Goal: Task Accomplishment & Management: Manage account settings

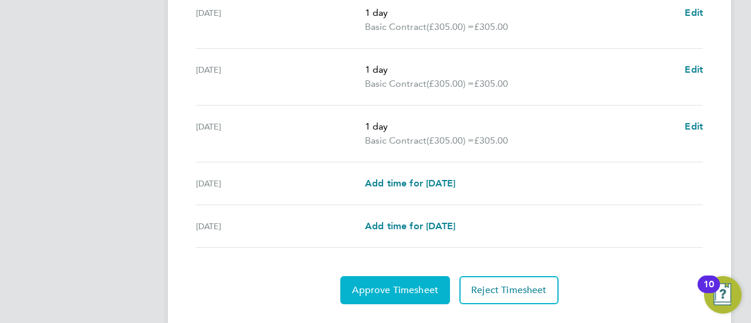
scroll to position [522, 0]
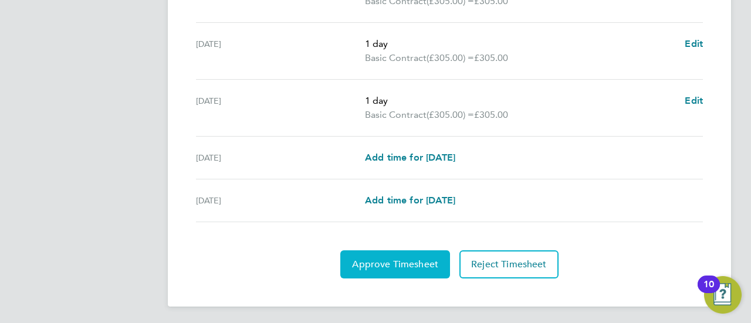
click at [417, 255] on button "Approve Timesheet" at bounding box center [395, 265] width 110 height 28
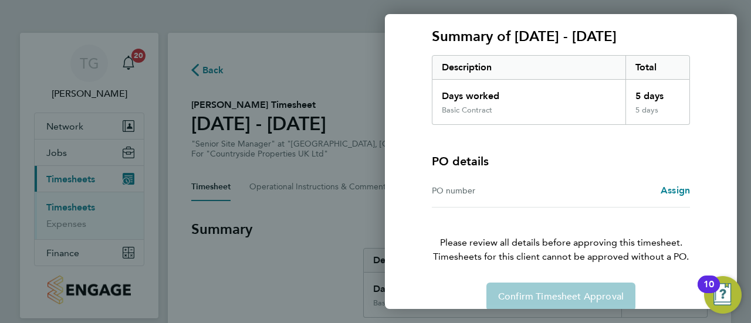
scroll to position [171, 0]
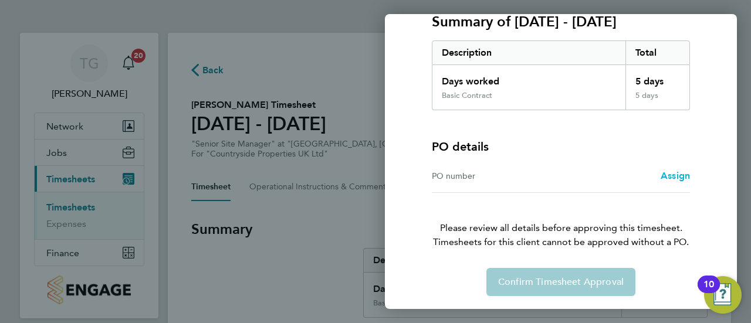
click at [667, 169] on link "Assign" at bounding box center [675, 176] width 29 height 14
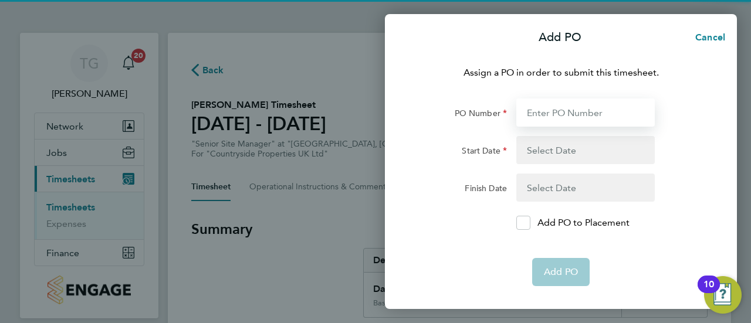
click at [558, 108] on input "PO Number" at bounding box center [585, 113] width 139 height 28
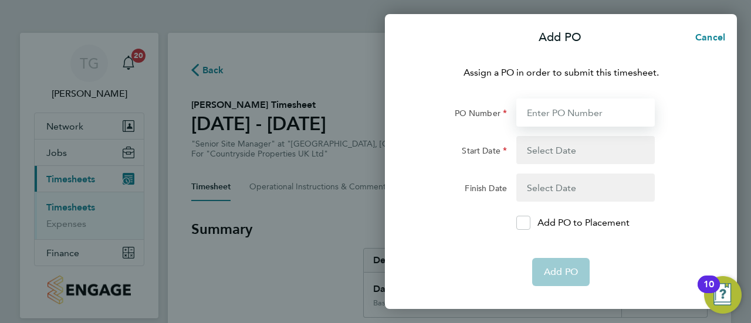
type input "L4810"
type input "28 Jul 25"
type input "03 Aug 25"
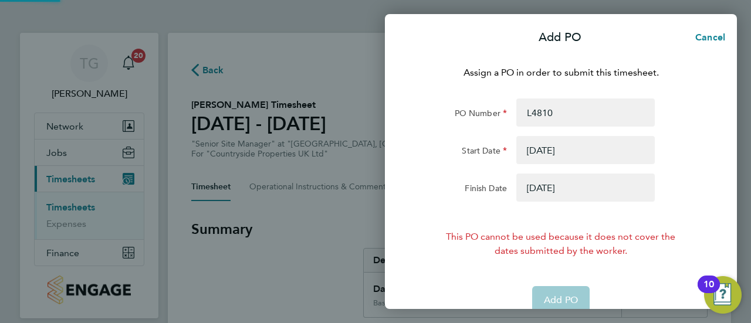
click at [604, 253] on div "This PO cannot be used because it does not cover the dates submitted by the wor…" at bounding box center [561, 244] width 247 height 28
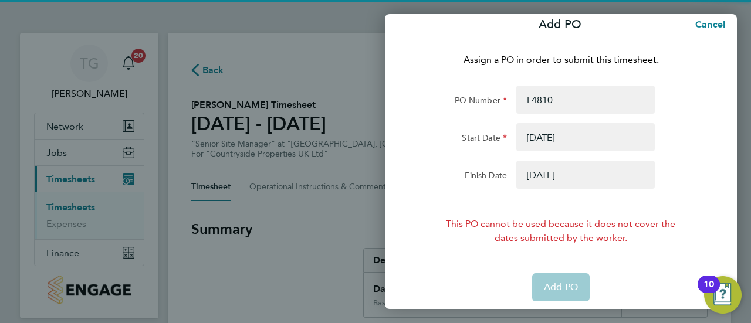
scroll to position [19, 0]
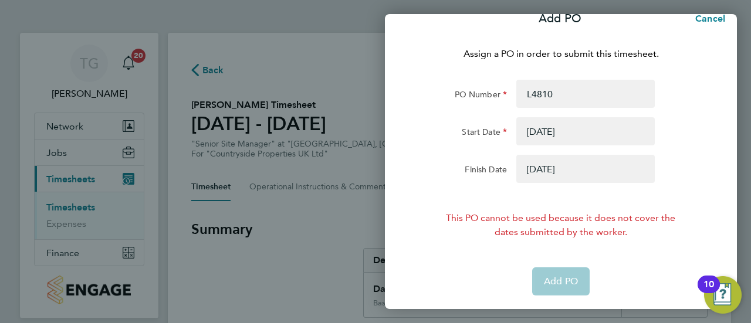
click at [569, 275] on app-form-button "Add PO" at bounding box center [561, 282] width 58 height 28
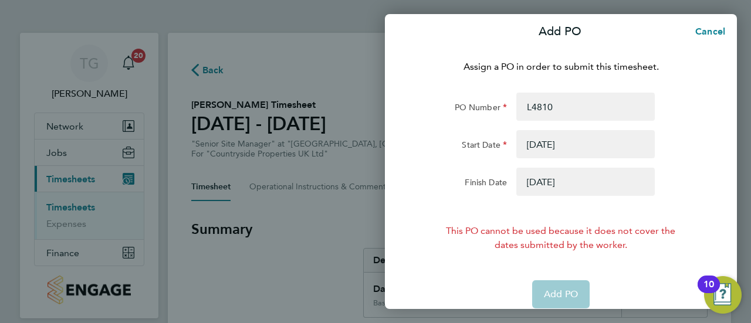
scroll to position [0, 0]
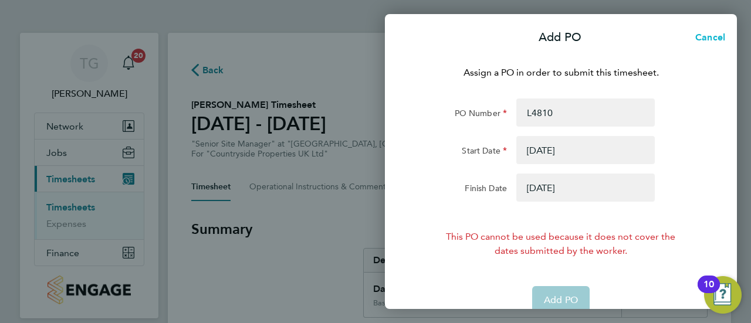
click at [710, 37] on span "Cancel" at bounding box center [708, 37] width 33 height 11
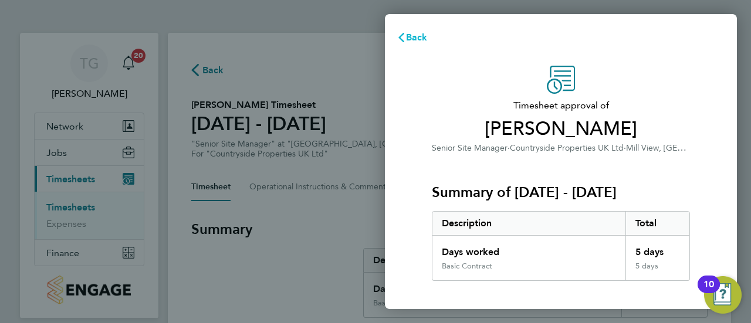
click at [413, 29] on button "Back" at bounding box center [412, 37] width 55 height 23
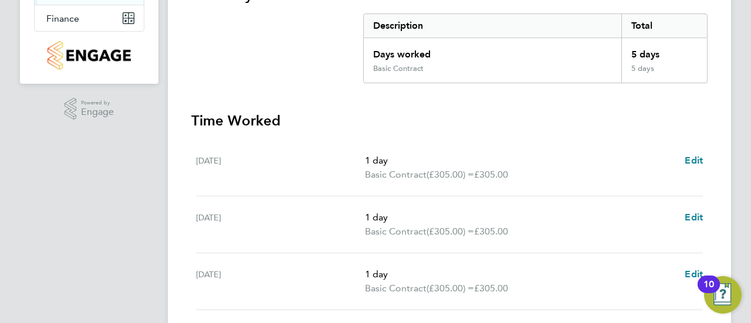
scroll to position [522, 0]
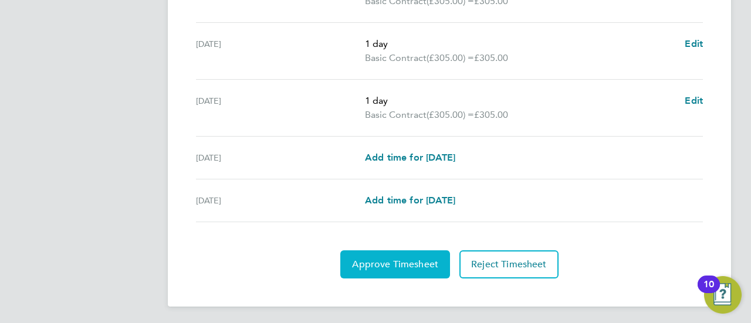
click at [427, 260] on span "Approve Timesheet" at bounding box center [395, 265] width 86 height 12
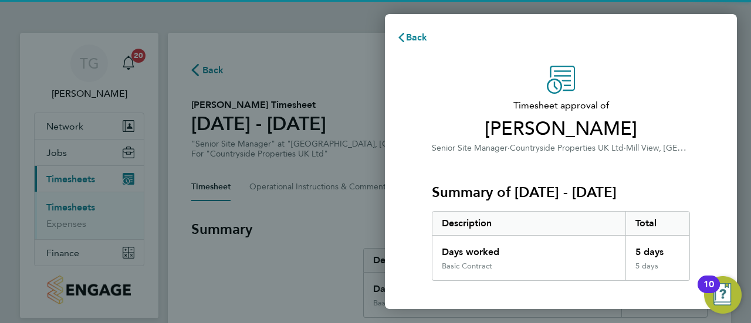
scroll to position [171, 0]
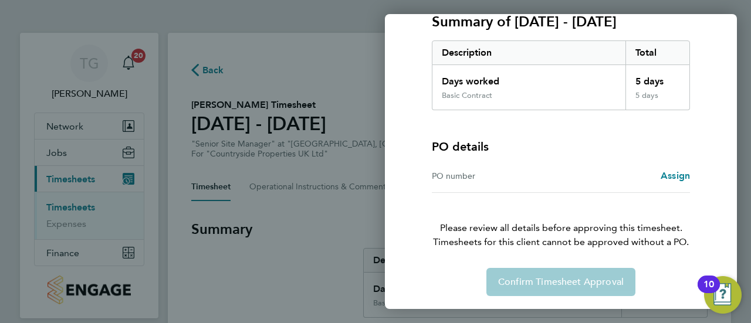
click at [548, 183] on div "PO number Assign" at bounding box center [561, 176] width 258 height 33
click at [690, 167] on div "Timesheet approval of Nikolay Petrov Senior Site Manager · Countryside Properti…" at bounding box center [561, 95] width 286 height 401
click at [686, 174] on span "Assign" at bounding box center [675, 175] width 29 height 11
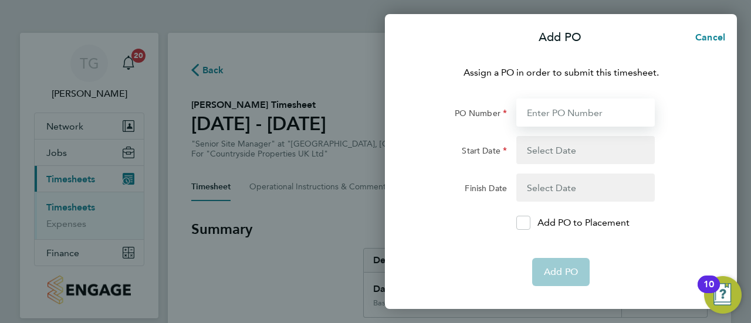
click at [566, 120] on input "PO Number" at bounding box center [585, 113] width 139 height 28
type input "L4810"
type input "28 Jul 25"
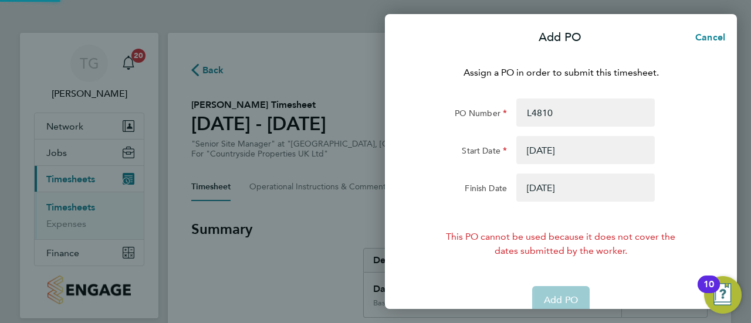
click at [538, 192] on button "button" at bounding box center [585, 188] width 139 height 28
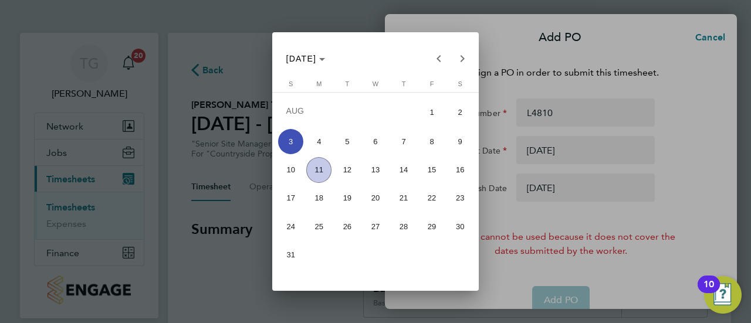
click at [465, 230] on span "30" at bounding box center [460, 226] width 25 height 25
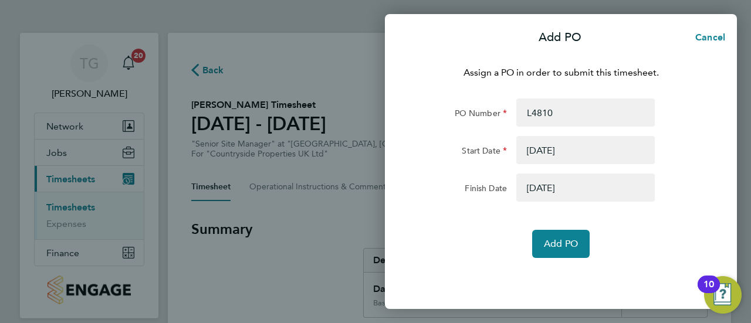
click at [579, 187] on button "button" at bounding box center [585, 188] width 139 height 28
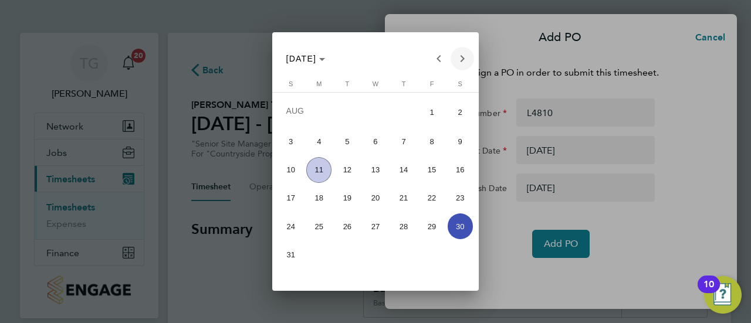
click at [455, 60] on span "Next month" at bounding box center [462, 58] width 23 height 23
click at [458, 62] on span "Next month" at bounding box center [462, 58] width 23 height 23
click at [459, 60] on span "Next month" at bounding box center [462, 58] width 23 height 23
click at [457, 48] on span "Next month" at bounding box center [462, 58] width 23 height 23
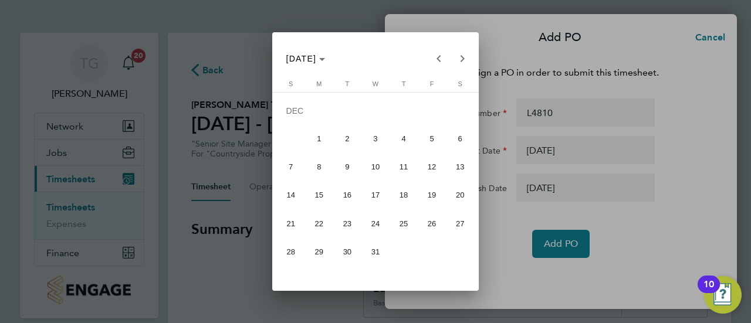
click at [369, 218] on span "24" at bounding box center [375, 223] width 25 height 25
type input "24 Dec 25"
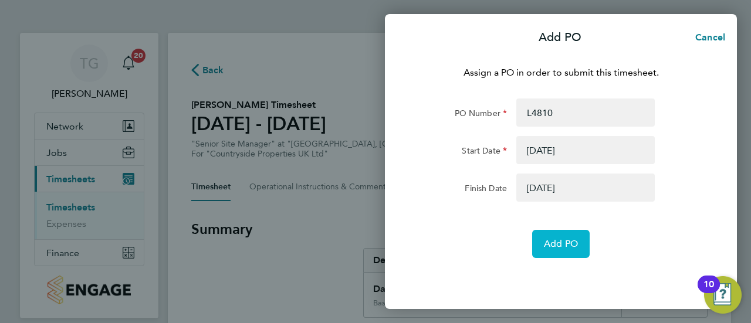
click at [552, 247] on span "Add PO" at bounding box center [561, 244] width 34 height 12
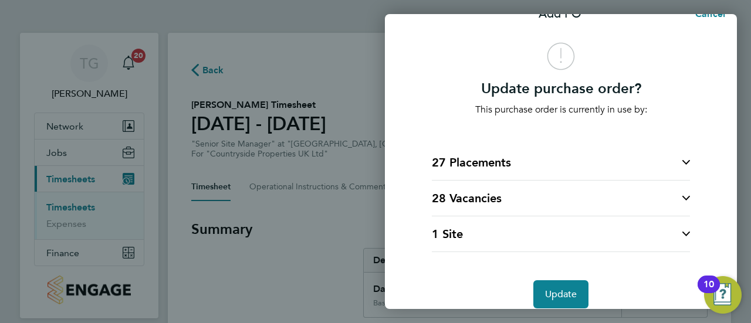
scroll to position [36, 0]
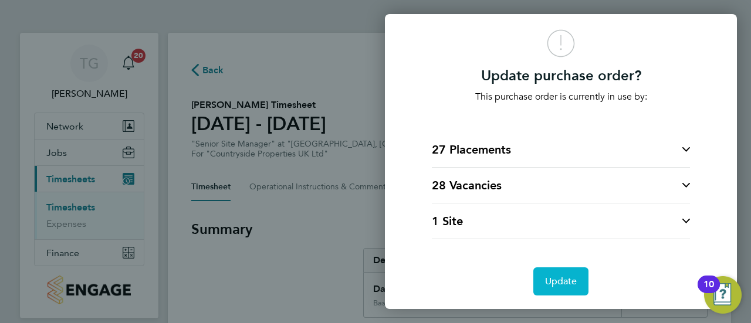
click at [562, 272] on button "Update" at bounding box center [562, 282] width 56 height 28
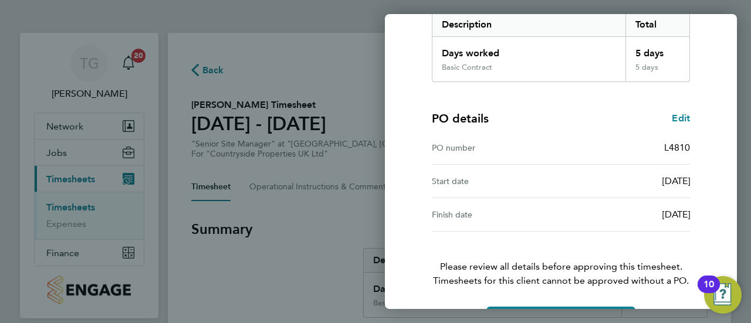
scroll to position [237, 0]
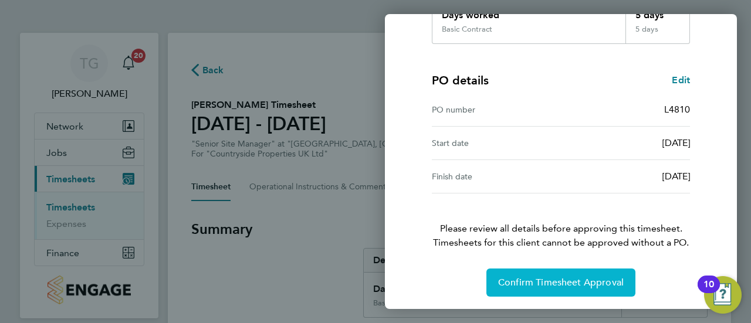
click at [559, 281] on span "Confirm Timesheet Approval" at bounding box center [561, 283] width 126 height 12
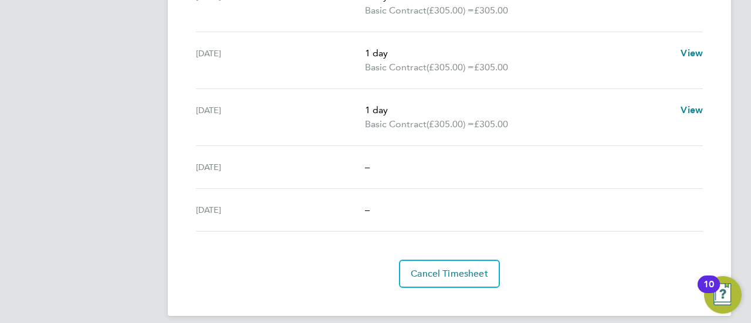
scroll to position [522, 0]
